Goal: Check status: Check status

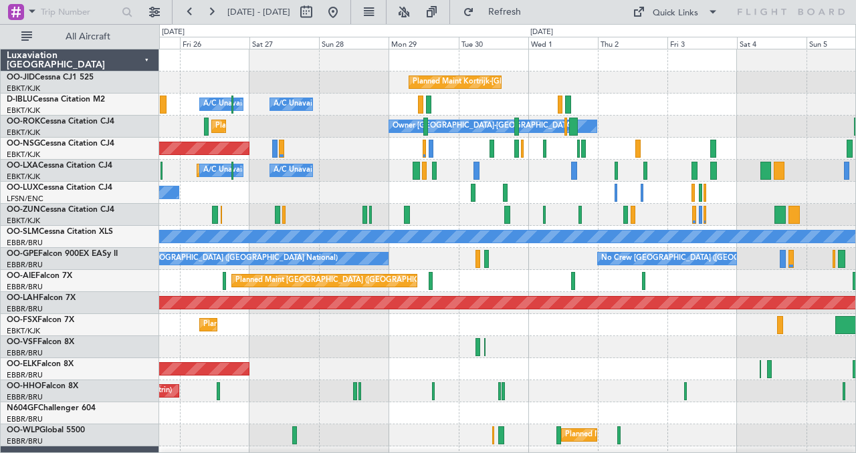
click at [307, 98] on div "Planned Maint Kortrijk-[GEOGRAPHIC_DATA] A/C Unavailable [GEOGRAPHIC_DATA] ([GE…" at bounding box center [507, 291] width 696 height 485
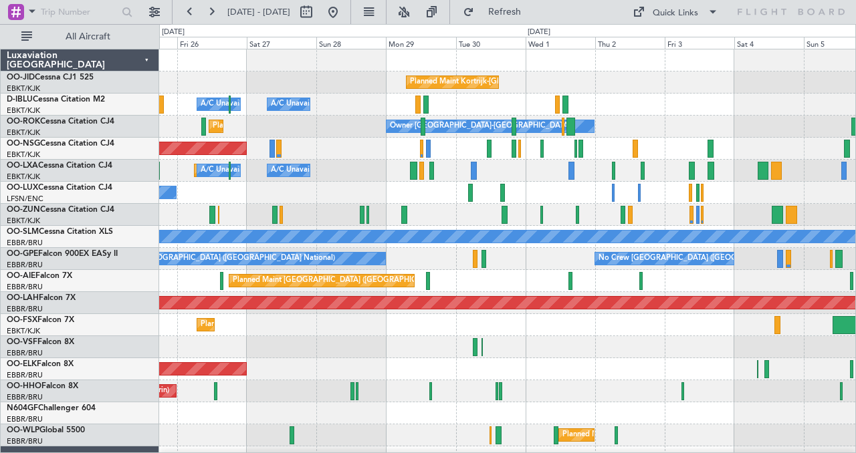
click at [383, 67] on div at bounding box center [507, 60] width 696 height 22
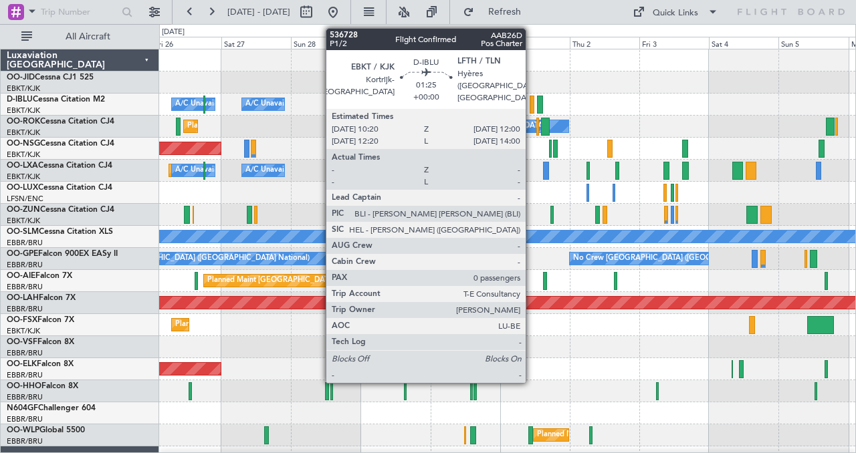
click at [532, 104] on div at bounding box center [532, 105] width 5 height 18
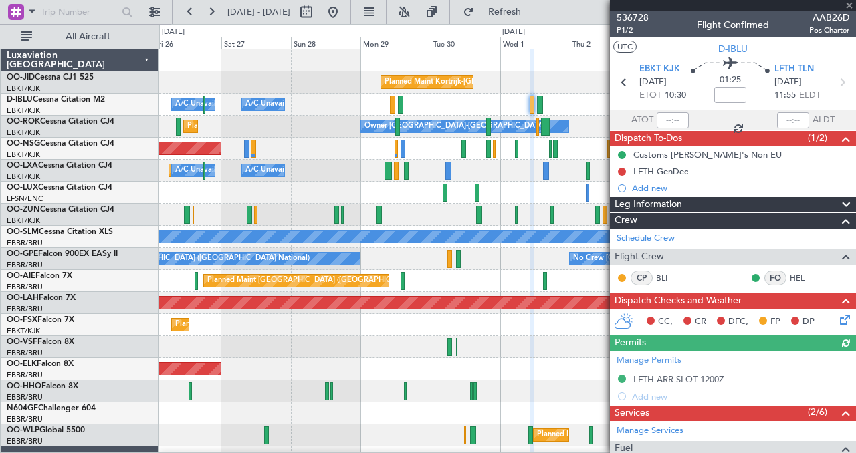
click at [852, 4] on div at bounding box center [733, 5] width 246 height 11
click at [848, 6] on div at bounding box center [733, 5] width 246 height 11
click at [852, 5] on div at bounding box center [733, 5] width 246 height 11
click at [850, 5] on span at bounding box center [848, 6] width 13 height 12
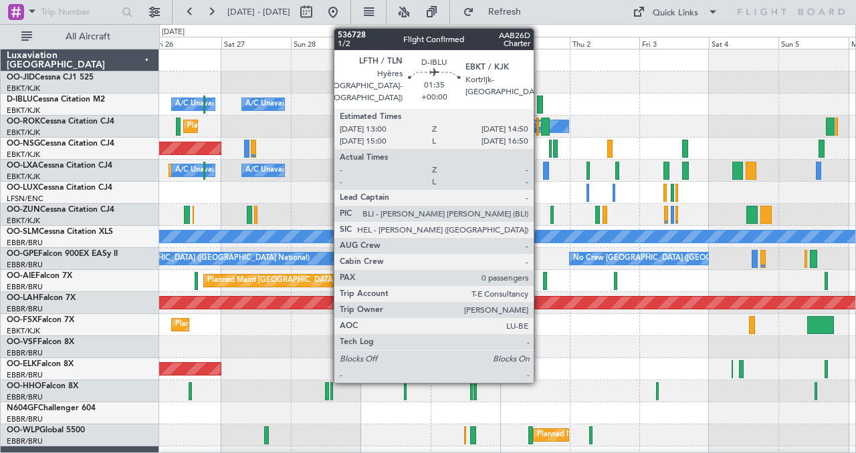
click at [540, 104] on div at bounding box center [539, 105] width 5 height 18
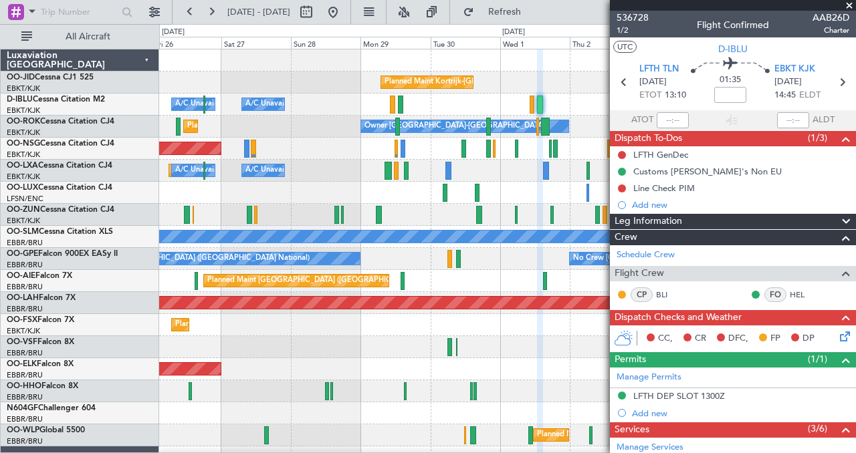
click at [849, 4] on span at bounding box center [848, 6] width 13 height 12
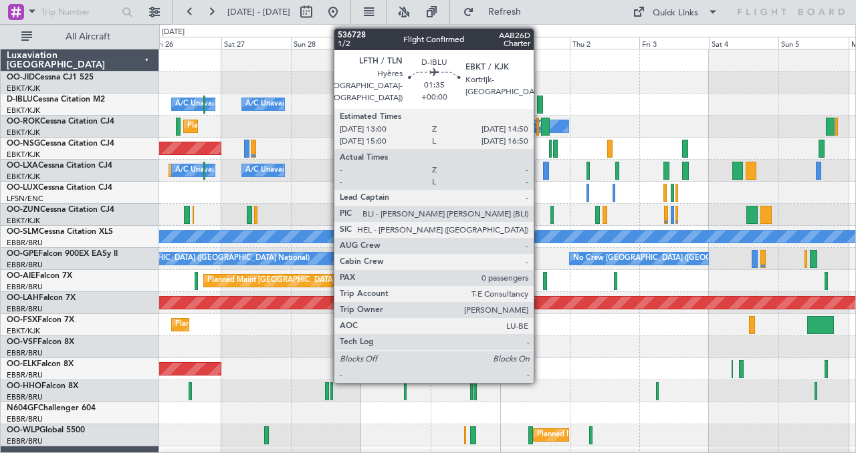
click at [540, 102] on div at bounding box center [539, 105] width 5 height 18
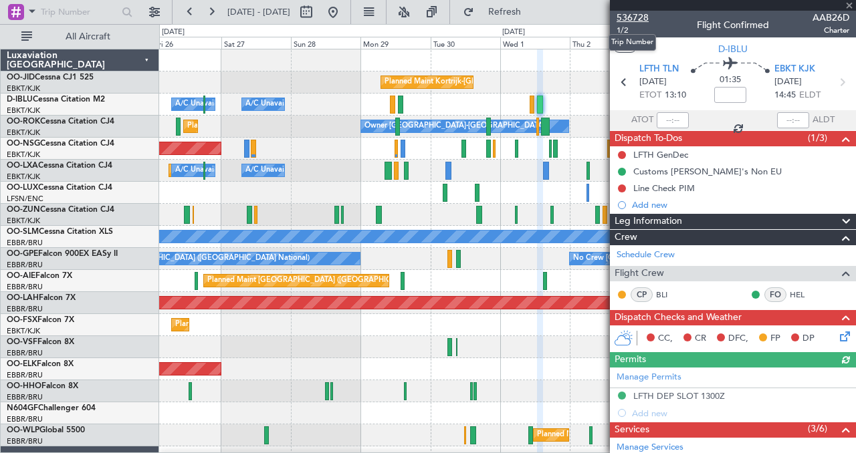
click at [630, 20] on span "536728" at bounding box center [632, 18] width 32 height 14
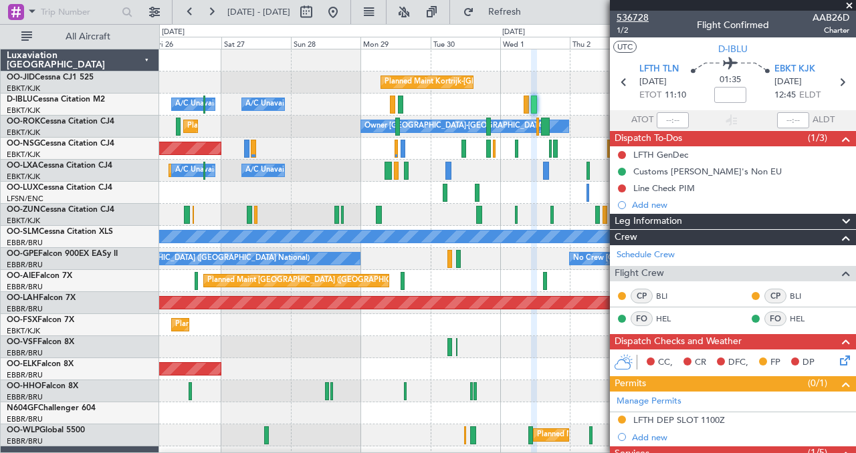
click at [628, 19] on span "536728" at bounding box center [632, 18] width 32 height 14
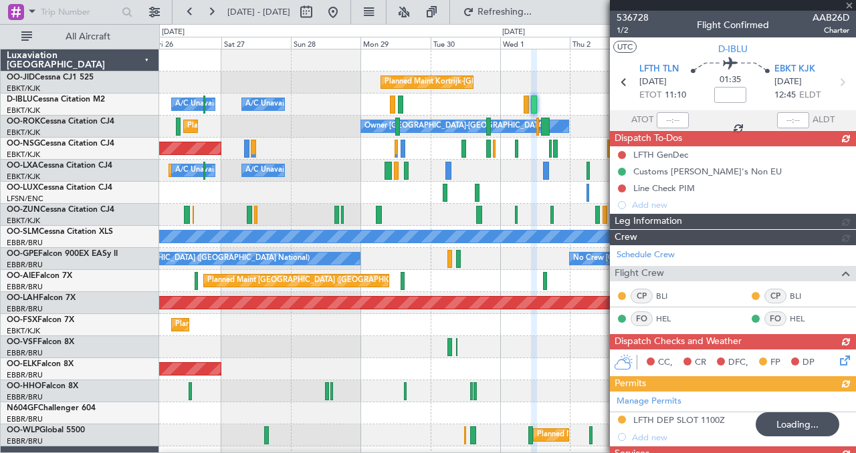
type input "1"
